Goal: Information Seeking & Learning: Learn about a topic

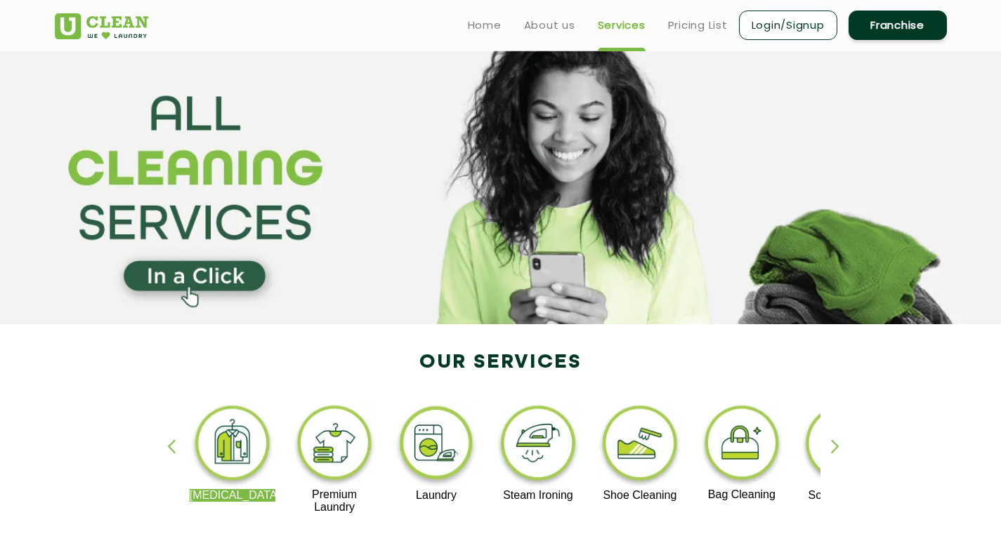
click at [685, 22] on link "Pricing List" at bounding box center [698, 25] width 60 height 17
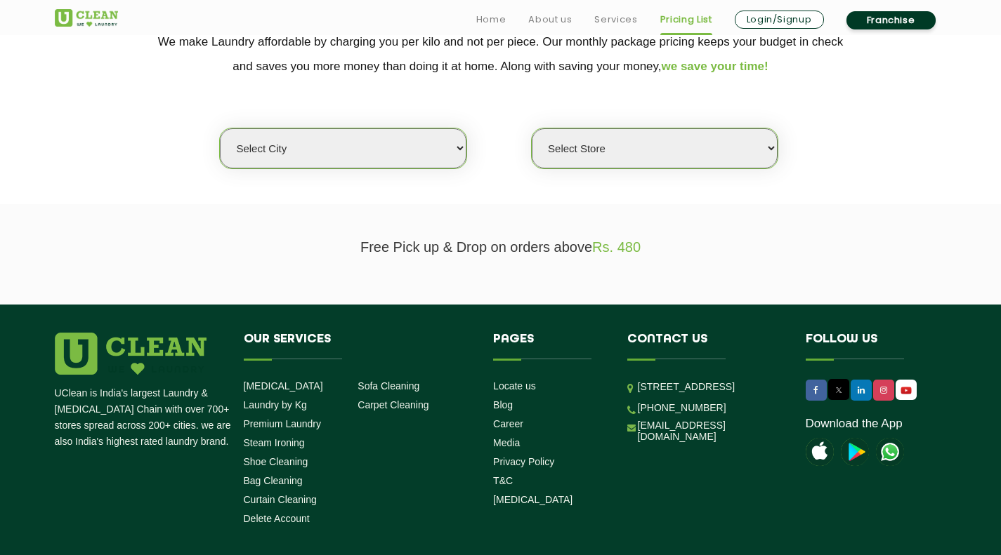
scroll to position [314, 0]
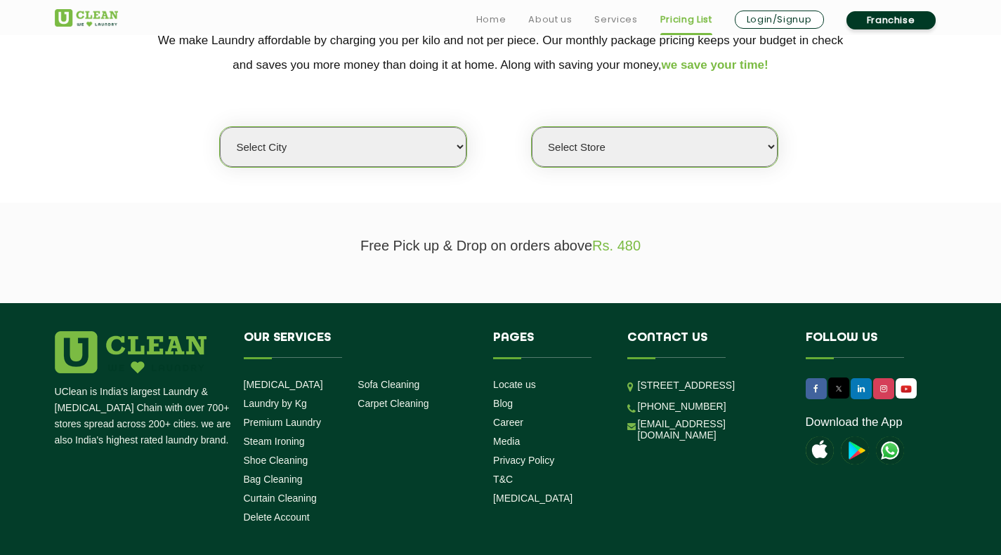
click at [374, 148] on select "Select city [GEOGRAPHIC_DATA] [GEOGRAPHIC_DATA] [GEOGRAPHIC_DATA] [GEOGRAPHIC_D…" at bounding box center [343, 147] width 246 height 40
click at [592, 168] on section "We make Laundry affordable by charging you per kilo and not per piece. Our mont…" at bounding box center [500, 107] width 1001 height 192
click at [612, 140] on select "Select Store" at bounding box center [655, 147] width 246 height 40
click at [410, 146] on select "Select city [GEOGRAPHIC_DATA] [GEOGRAPHIC_DATA] [GEOGRAPHIC_DATA] [GEOGRAPHIC_D…" at bounding box center [343, 147] width 246 height 40
select select "195"
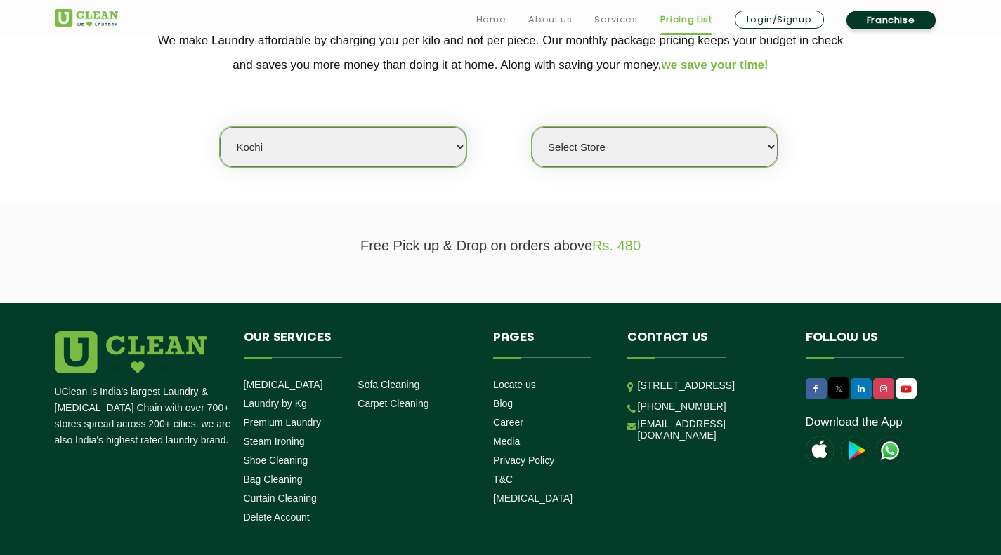
click at [220, 127] on select "Select city [GEOGRAPHIC_DATA] [GEOGRAPHIC_DATA] [GEOGRAPHIC_DATA] [GEOGRAPHIC_D…" at bounding box center [343, 147] width 246 height 40
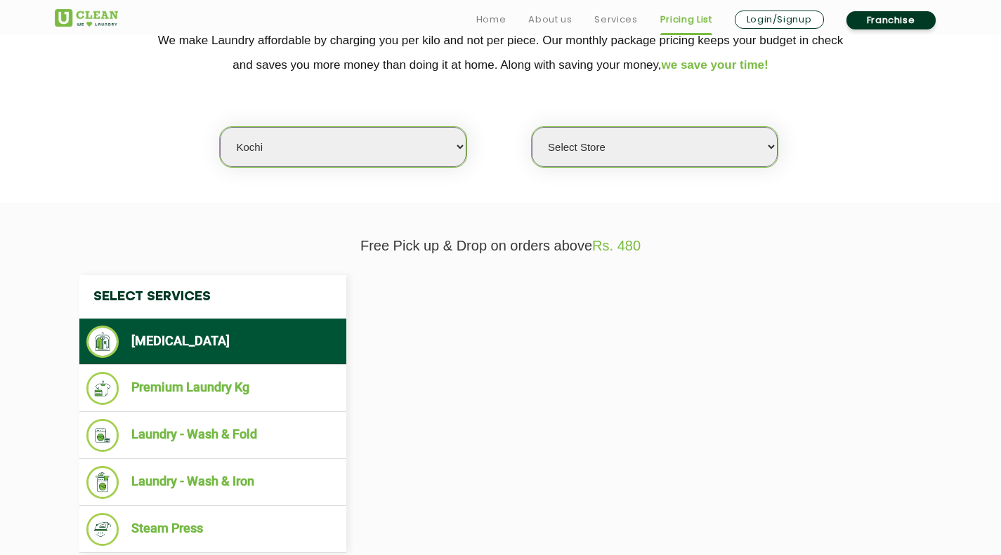
select select "0"
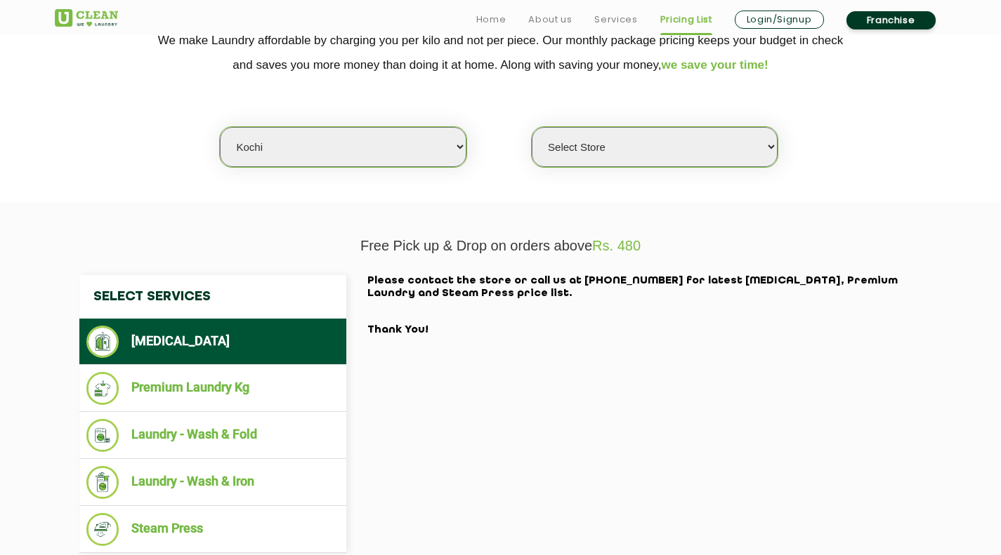
click at [624, 159] on select "Select Store [GEOGRAPHIC_DATA]" at bounding box center [655, 147] width 246 height 40
click at [447, 190] on section "We make Laundry affordable by charging you per kilo and not per piece. Our mont…" at bounding box center [500, 107] width 1001 height 192
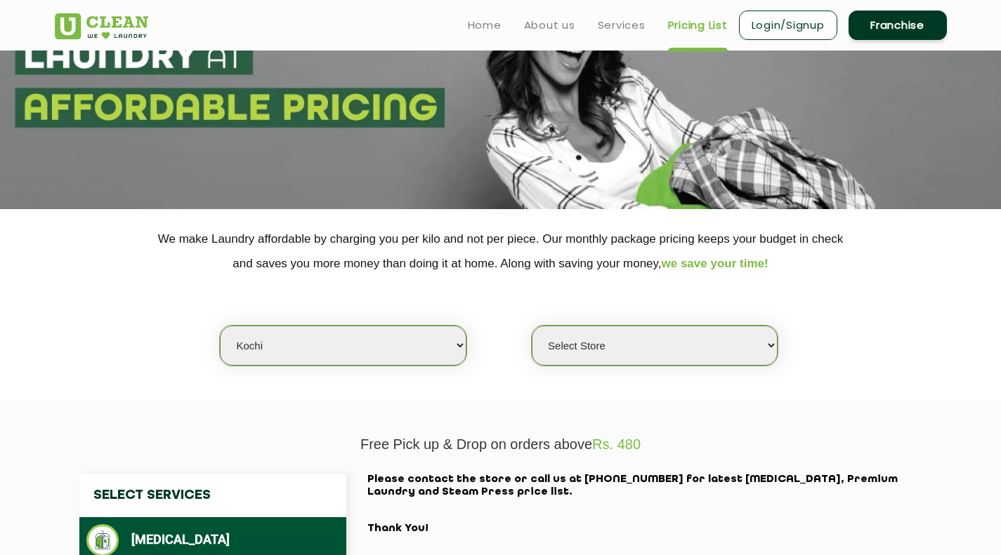
scroll to position [0, 0]
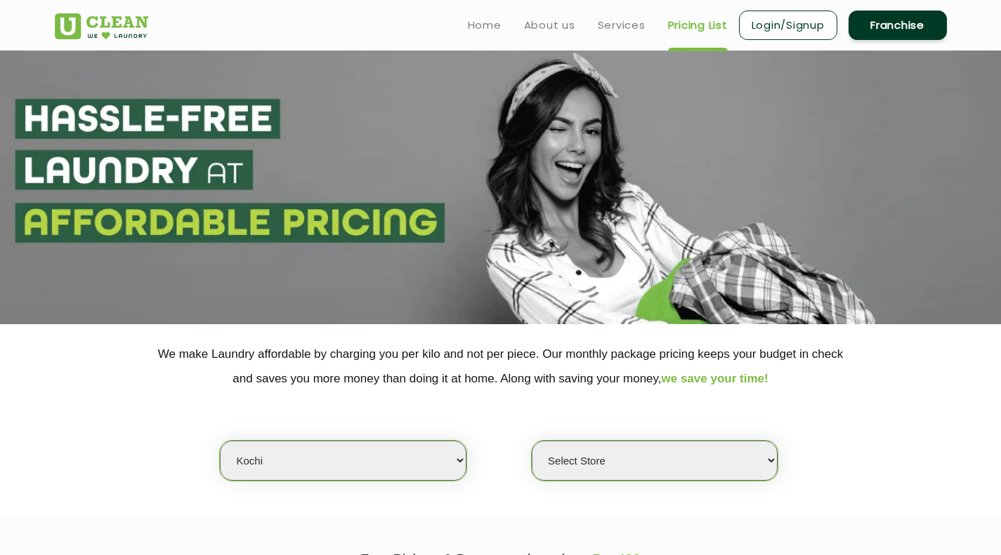
click at [100, 19] on img at bounding box center [101, 26] width 93 height 26
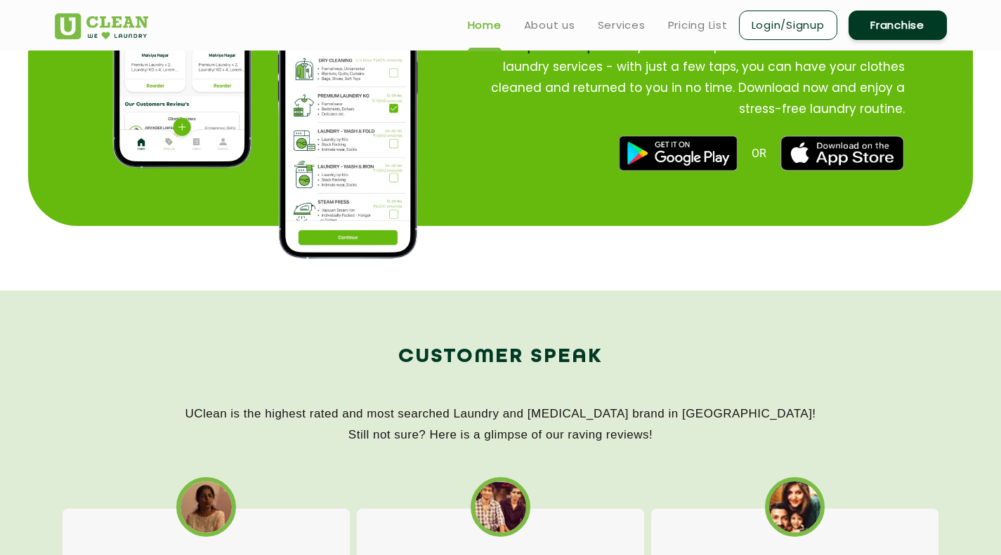
scroll to position [1654, 0]
